Goal: Find specific page/section: Find specific page/section

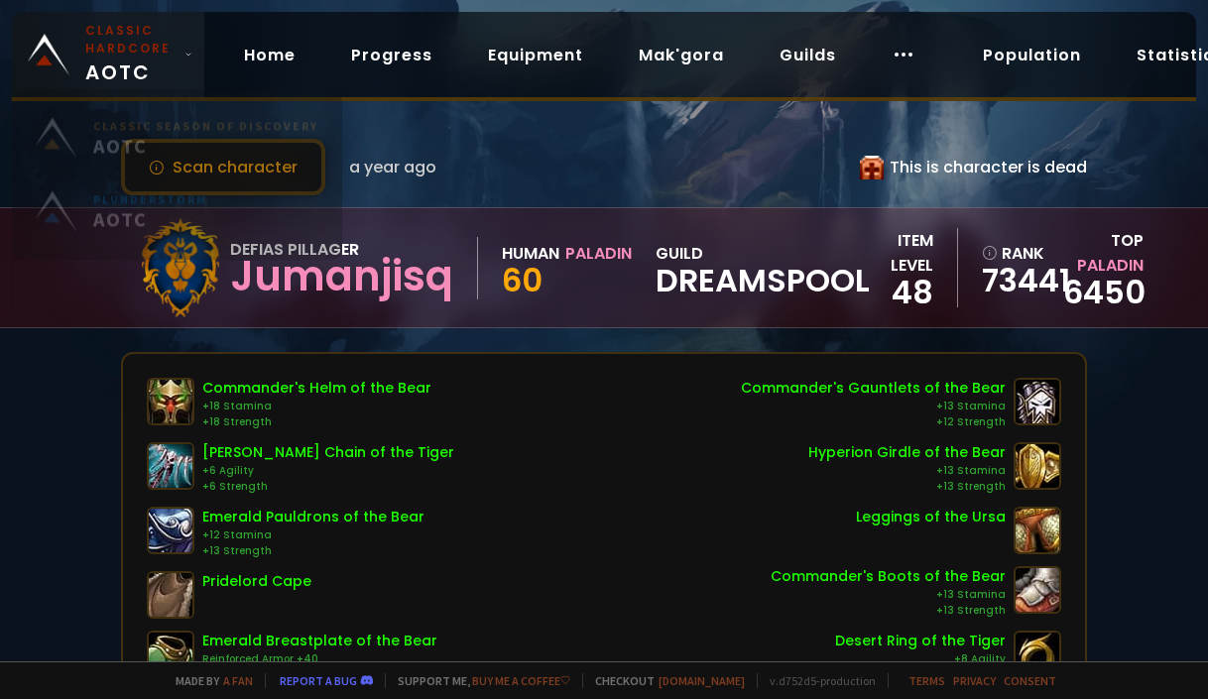
click at [168, 64] on span "Classic Hardcore AOTC" at bounding box center [130, 54] width 91 height 65
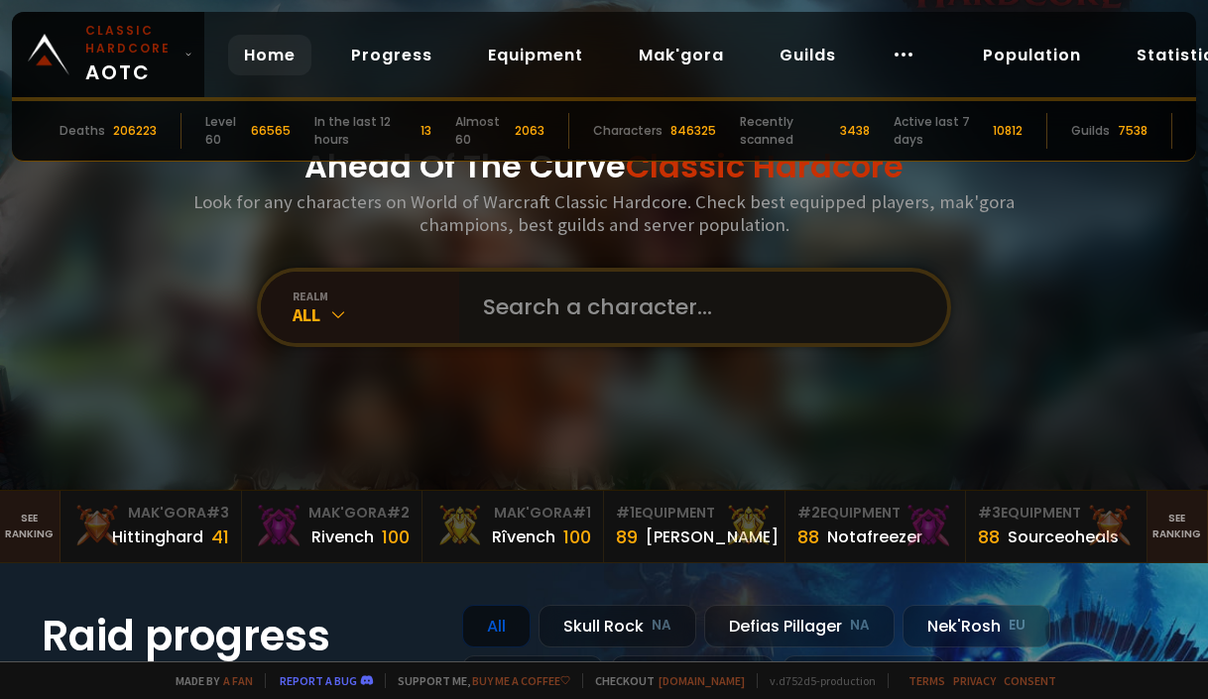
click at [555, 310] on input "text" at bounding box center [697, 307] width 452 height 71
paste input "Pretenders"
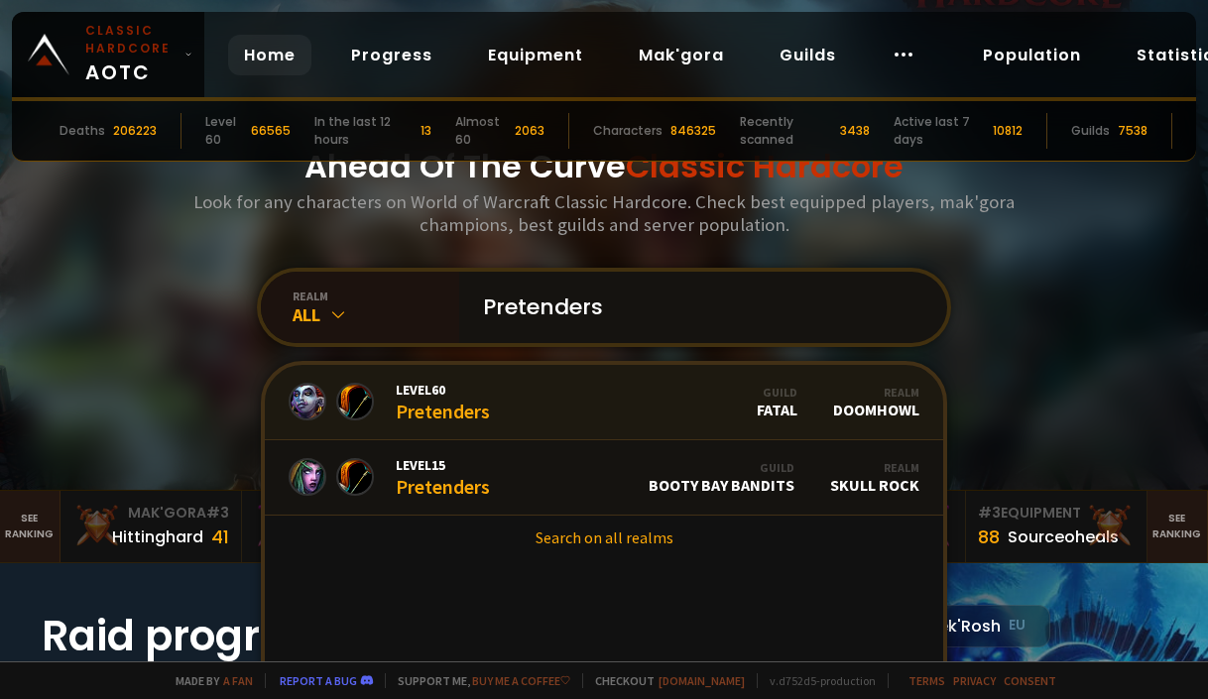
type input "Pretenders"
click at [603, 411] on link "Level 60 Pretenders Guild Fatal Realm Doomhowl" at bounding box center [604, 402] width 678 height 75
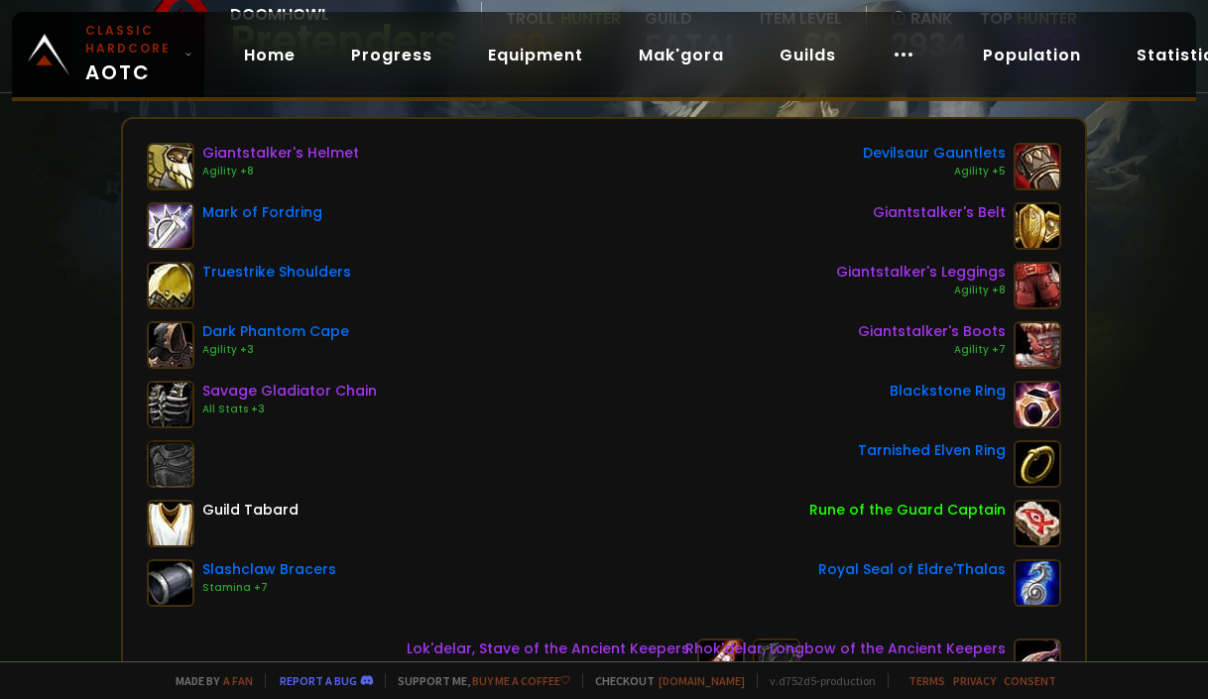
scroll to position [297, 0]
